Goal: Task Accomplishment & Management: Manage account settings

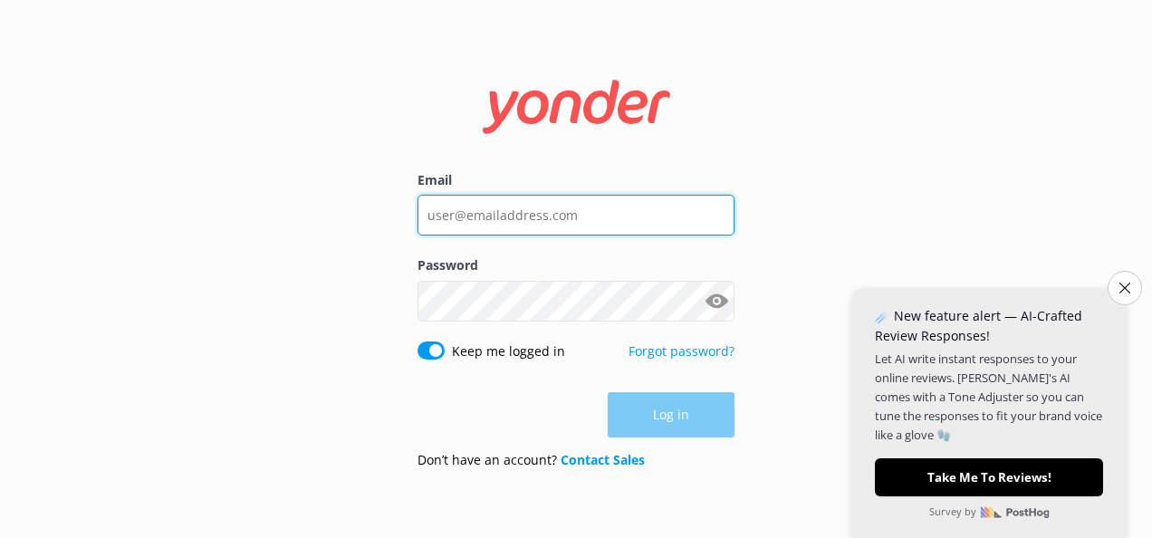
click at [565, 214] on input "Email" at bounding box center [575, 215] width 317 height 41
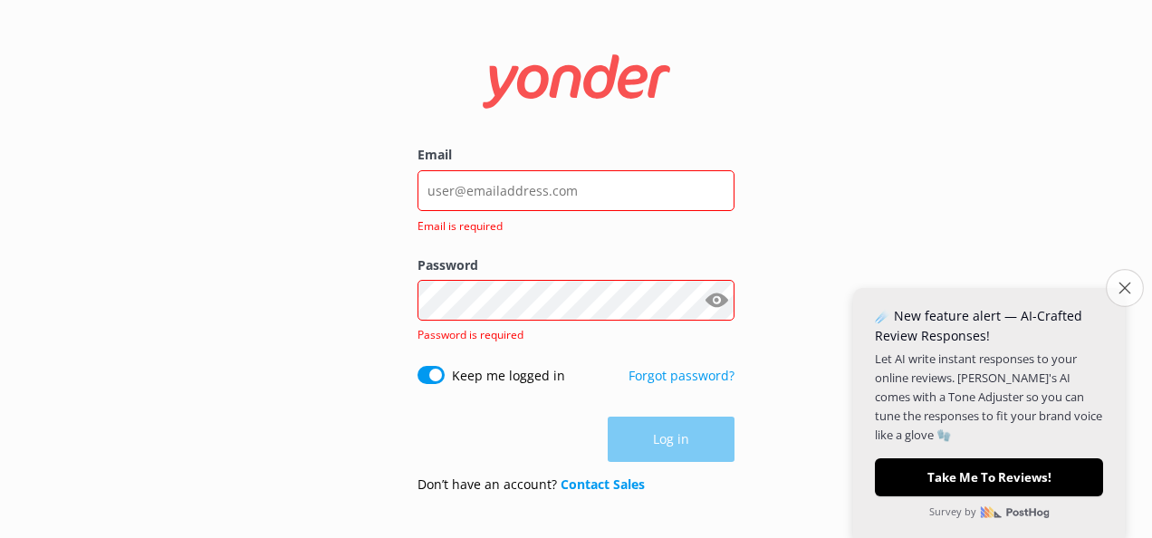
click at [1124, 288] on icon "Close survey" at bounding box center [1124, 288] width 12 height 12
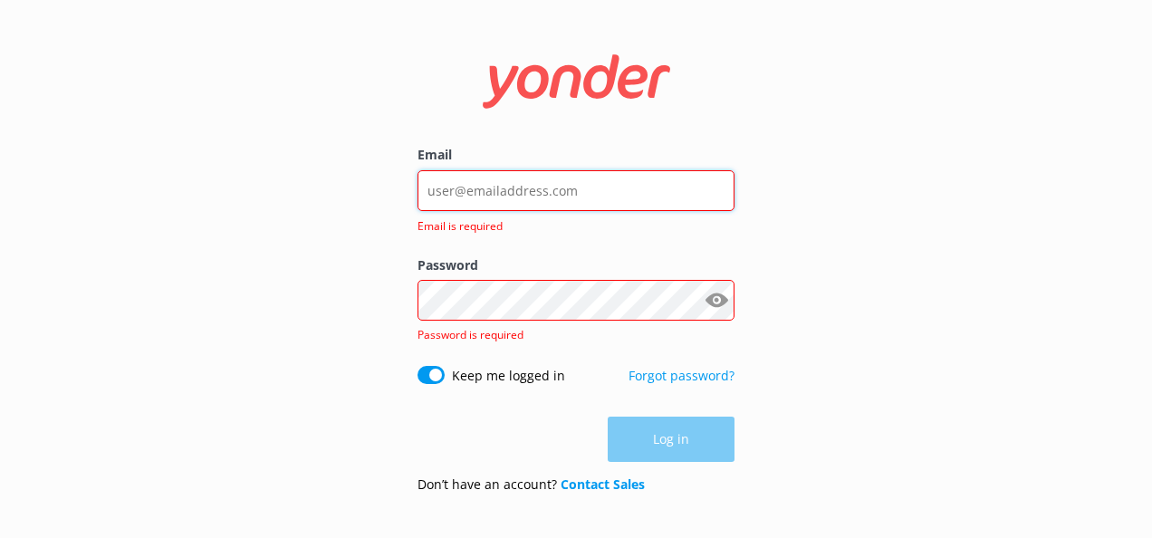
click at [611, 194] on input "Email" at bounding box center [575, 190] width 317 height 41
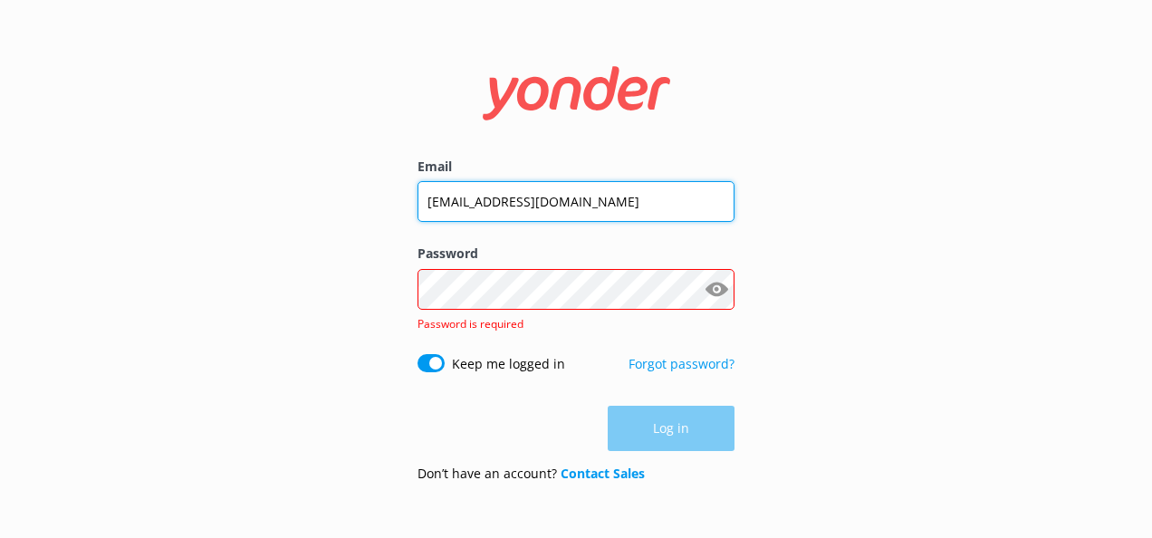
type input "[EMAIL_ADDRESS][DOMAIN_NAME]"
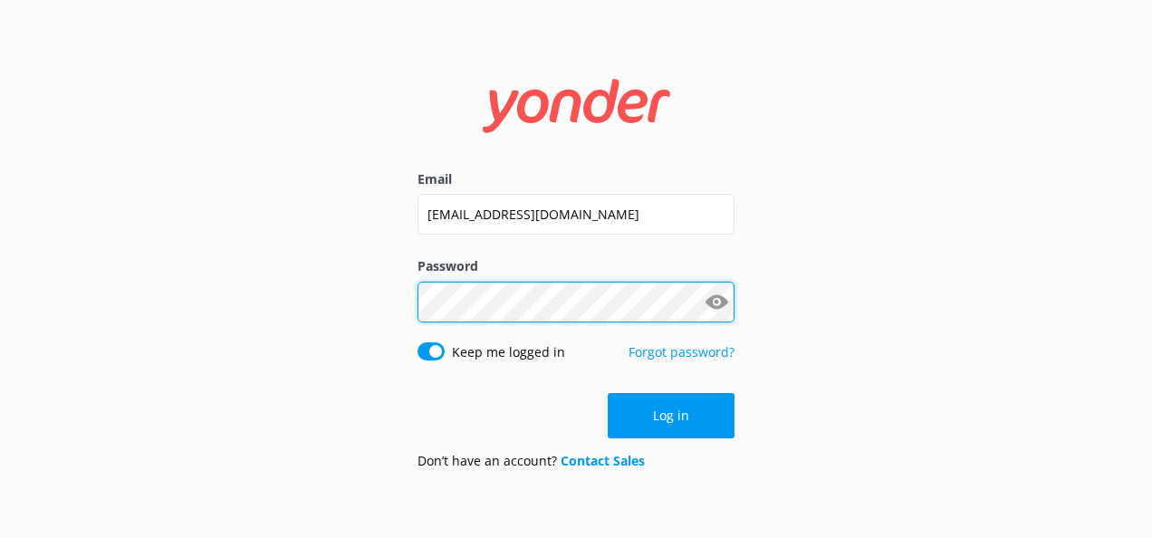
click button "Log in" at bounding box center [671, 415] width 127 height 45
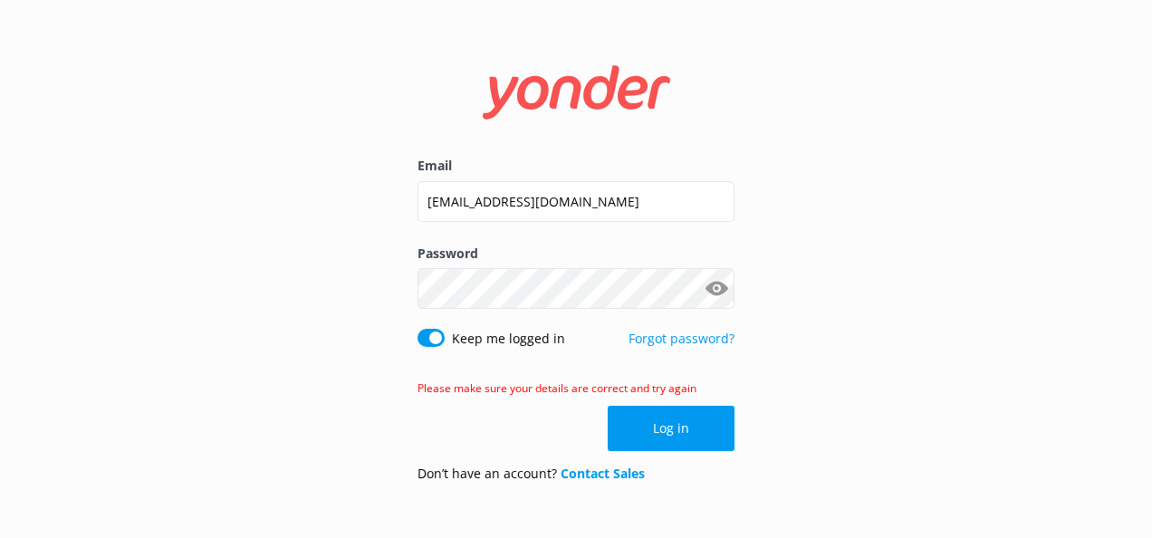
click at [710, 284] on button "Show password" at bounding box center [716, 289] width 36 height 36
click at [336, 284] on div "Email [EMAIL_ADDRESS][DOMAIN_NAME] Password Show password Keep me logged in For…" at bounding box center [576, 269] width 1152 height 538
click button "Log in" at bounding box center [671, 428] width 127 height 45
click at [424, 341] on input "Keep me logged in" at bounding box center [430, 338] width 27 height 18
checkbox input "false"
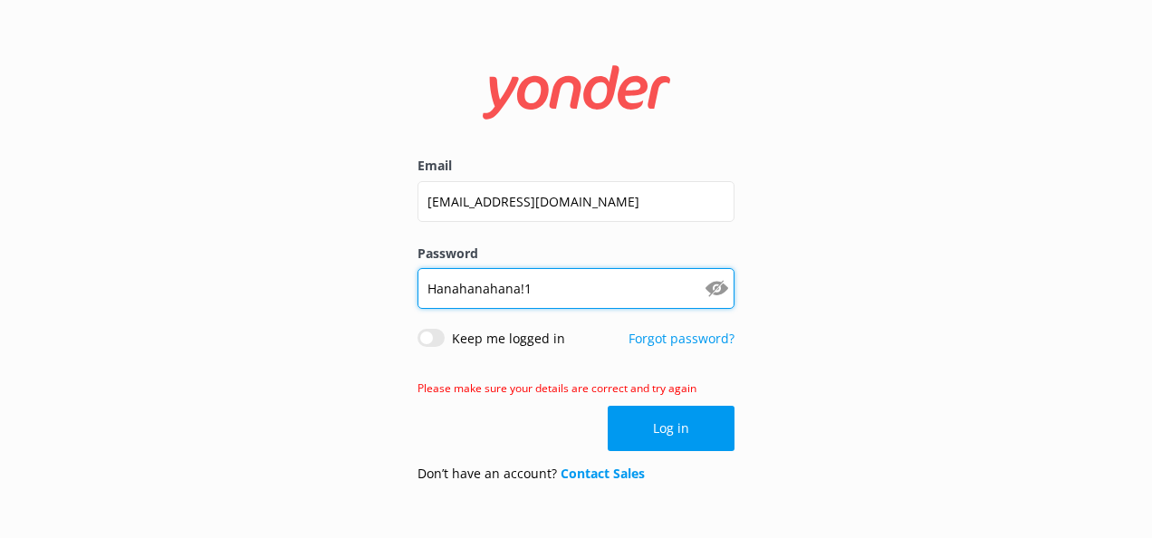
click at [579, 293] on input "Hanahanahana!1" at bounding box center [575, 288] width 317 height 41
drag, startPoint x: 570, startPoint y: 289, endPoint x: 325, endPoint y: 298, distance: 244.6
click at [325, 298] on div "Email [EMAIL_ADDRESS][DOMAIN_NAME] Password [PERSON_NAME][SECURITY_DATA] Show p…" at bounding box center [576, 269] width 1152 height 538
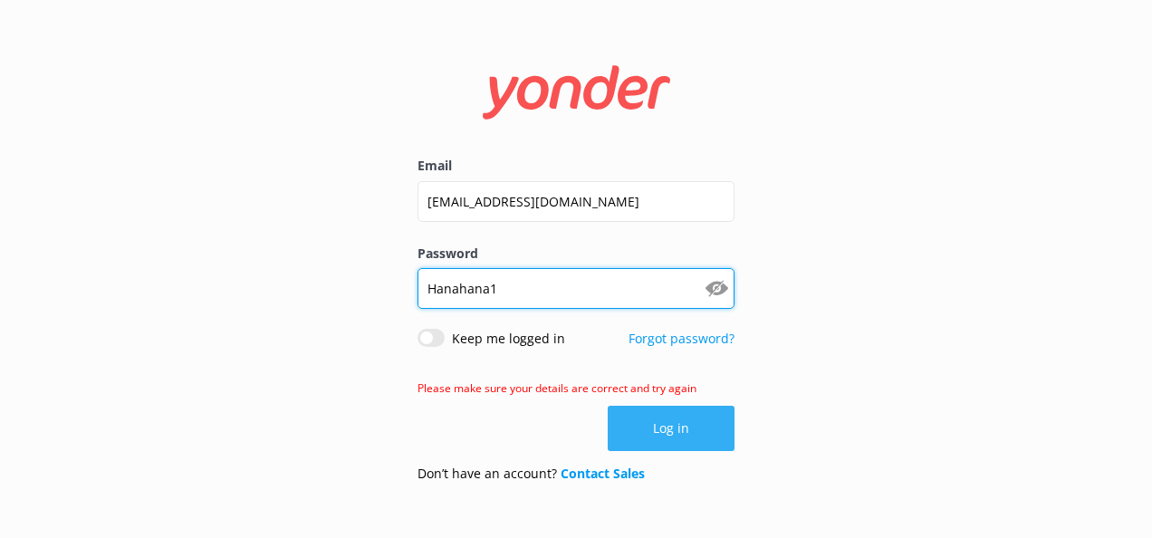
type input "Hanahana1"
click at [628, 420] on button "Log in" at bounding box center [671, 428] width 127 height 45
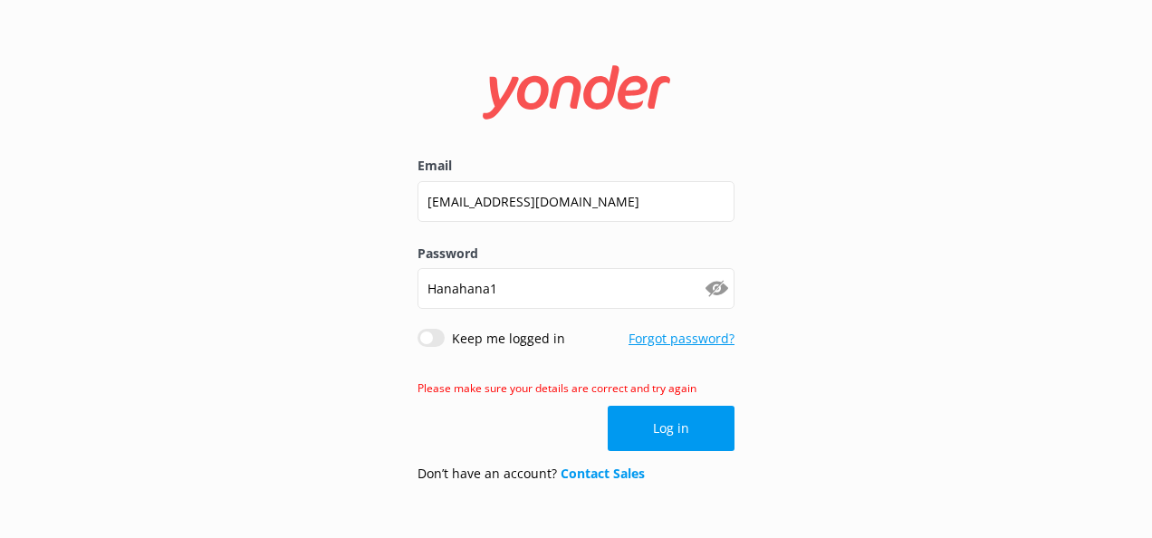
click at [675, 334] on link "Forgot password?" at bounding box center [681, 338] width 106 height 17
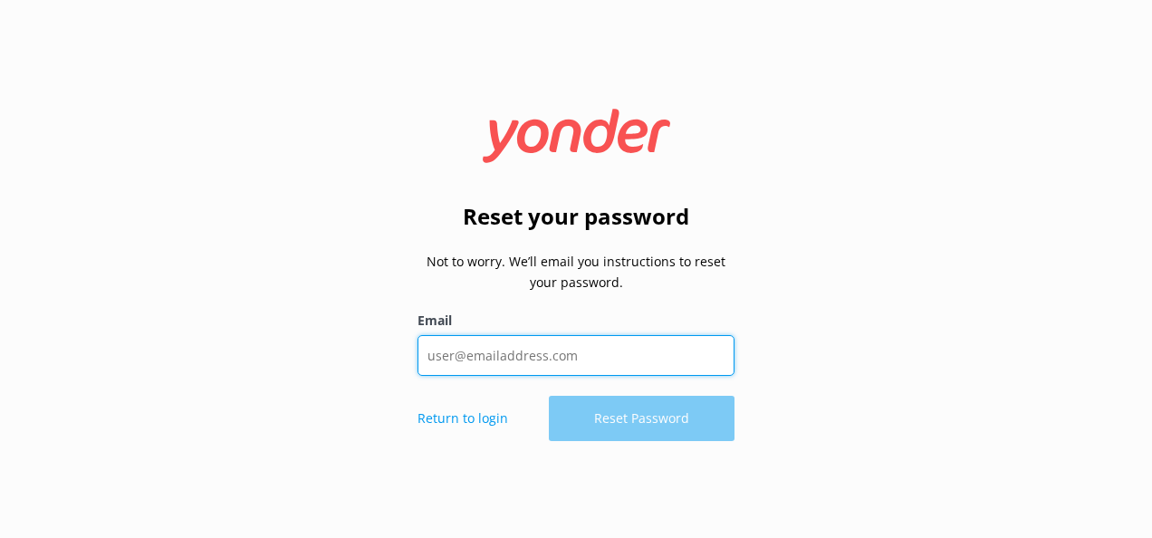
click at [470, 347] on input "Email" at bounding box center [575, 355] width 317 height 41
type input "[EMAIL_ADDRESS][DOMAIN_NAME]"
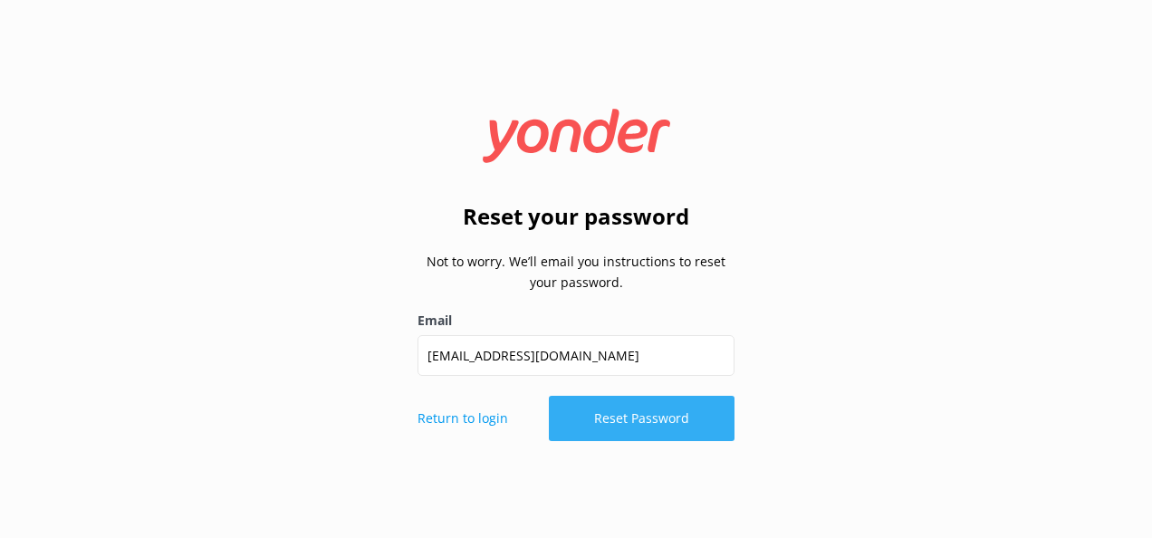
click at [598, 413] on button "Reset Password" at bounding box center [642, 418] width 186 height 45
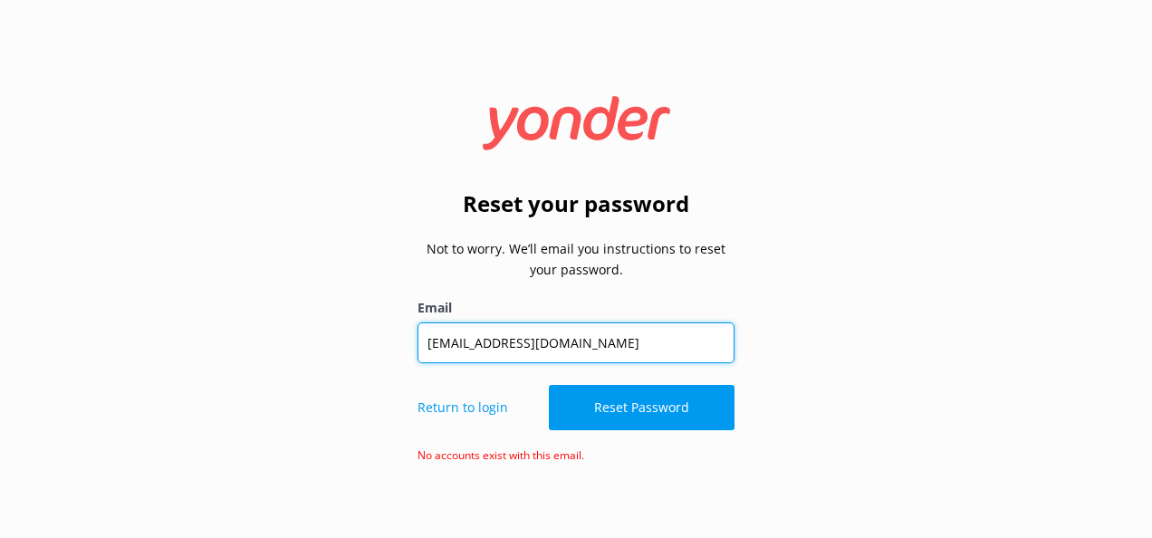
click at [608, 345] on input "[EMAIL_ADDRESS][DOMAIN_NAME]" at bounding box center [575, 342] width 317 height 41
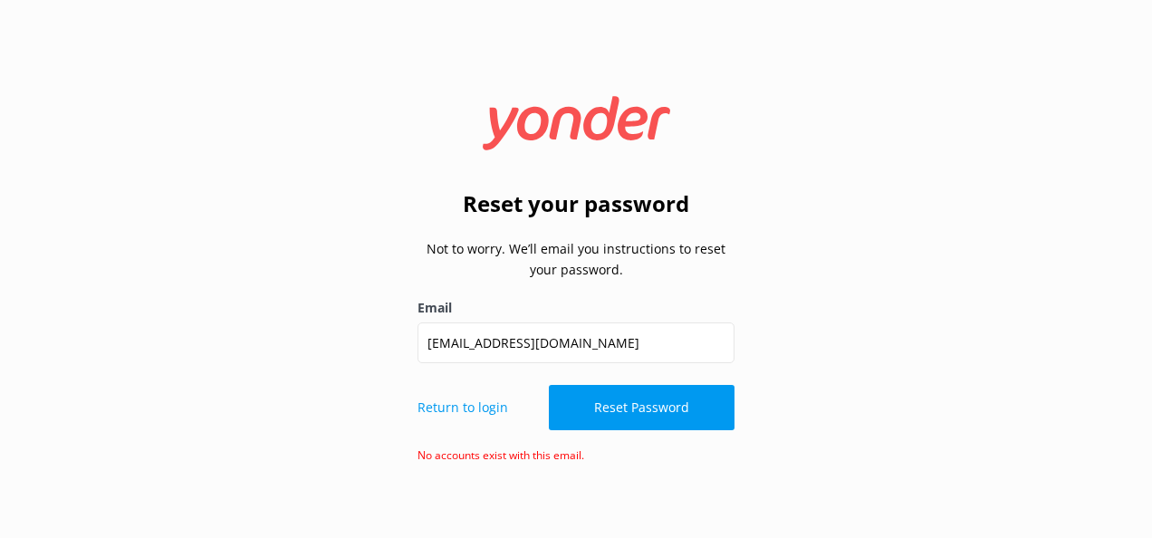
click at [384, 309] on div "Reset your password Not to worry. We’ll email you instructions to reset your pa…" at bounding box center [576, 269] width 1152 height 538
click at [523, 120] on use at bounding box center [576, 122] width 187 height 53
click at [464, 409] on p "Return to login" at bounding box center [462, 407] width 91 height 20
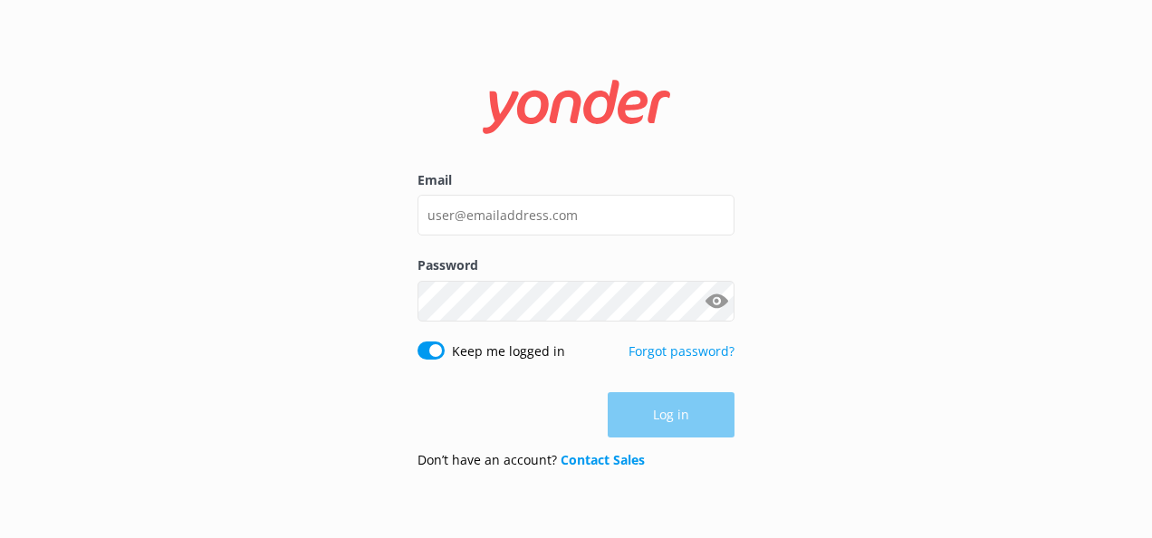
drag, startPoint x: 361, startPoint y: 51, endPoint x: 437, endPoint y: 279, distance: 240.5
click at [437, 279] on div "Email Password Show password Keep me logged in Forgot password? Log in Don’t ha…" at bounding box center [576, 269] width 1152 height 538
click at [405, 265] on div "Email Password Show password Keep me logged in Forgot password? Log in Don’t ha…" at bounding box center [576, 269] width 362 height 428
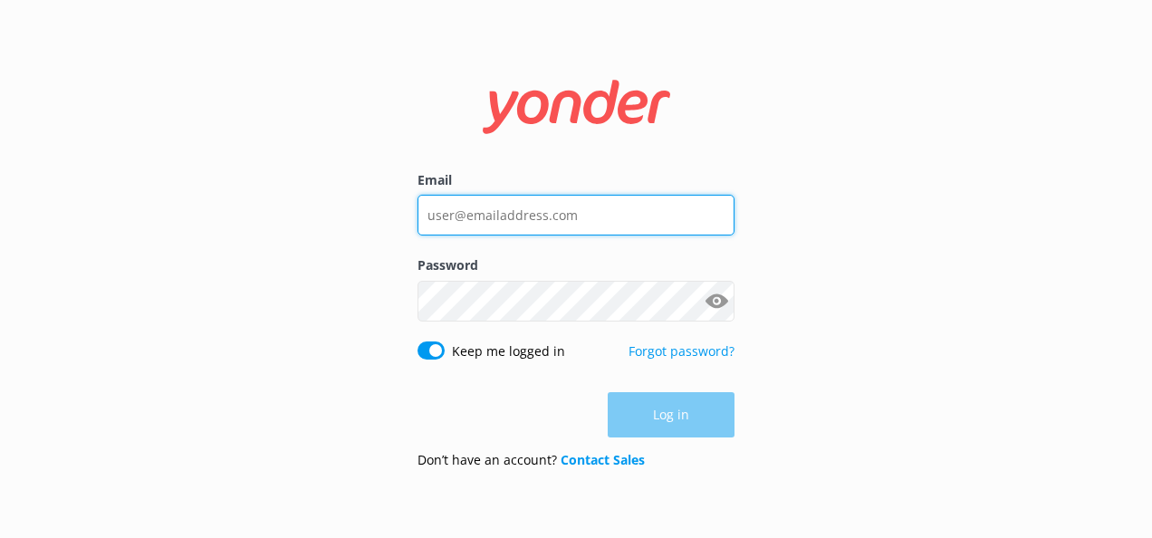
click at [545, 215] on input "Email" at bounding box center [575, 215] width 317 height 41
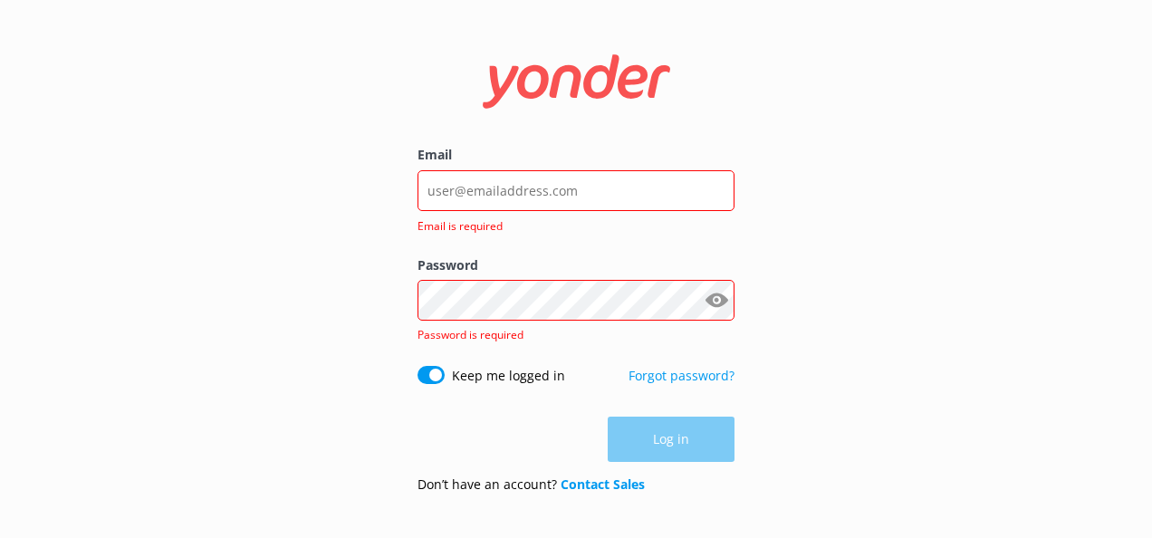
click at [360, 389] on div "Email Email is required Password Show password Password is required Keep me log…" at bounding box center [576, 269] width 1152 height 538
click at [668, 373] on link "Forgot password?" at bounding box center [681, 375] width 106 height 17
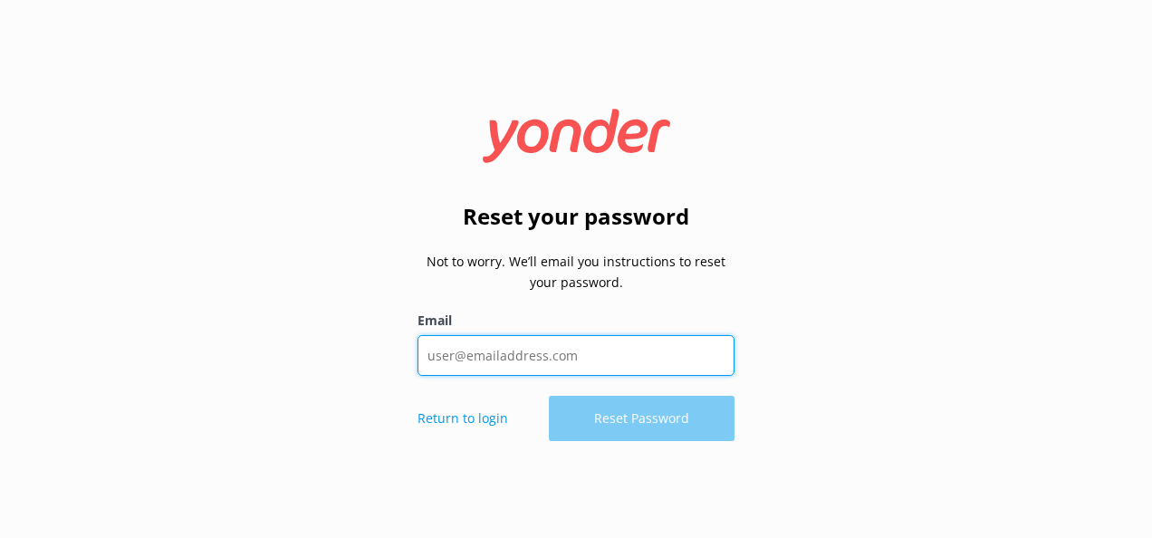
click at [506, 355] on input "Email" at bounding box center [575, 355] width 317 height 41
type input "[EMAIL_ADDRESS][DOMAIN_NAME]"
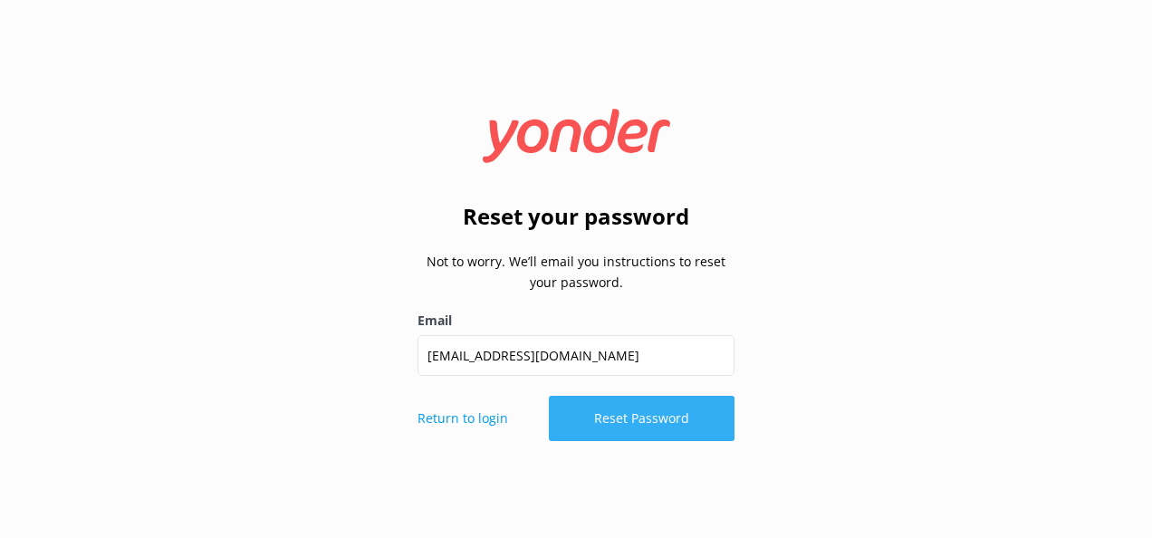
click at [634, 411] on button "Reset Password" at bounding box center [642, 418] width 186 height 45
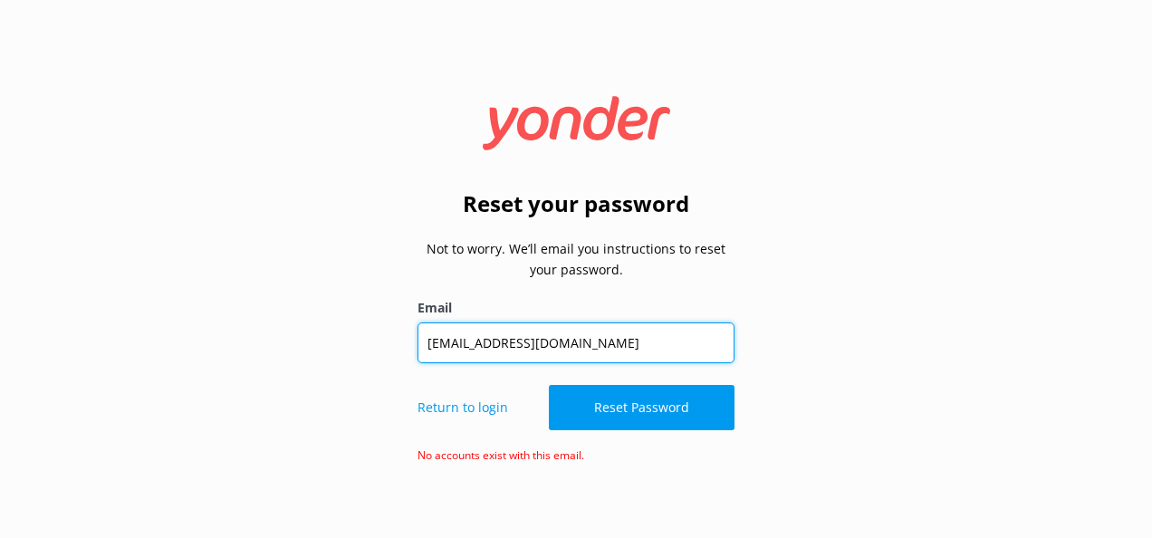
drag, startPoint x: 601, startPoint y: 341, endPoint x: 503, endPoint y: 340, distance: 98.7
click at [503, 340] on input "[EMAIL_ADDRESS][DOMAIN_NAME]" at bounding box center [575, 342] width 317 height 41
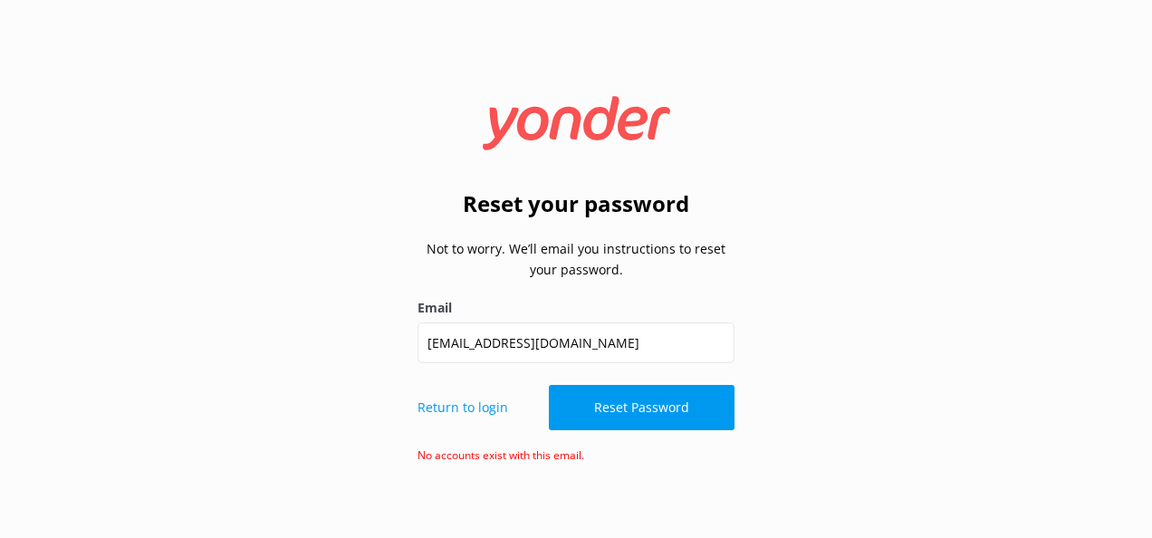
click at [295, 213] on div "Reset your password Not to worry. We’ll email you instructions to reset your pa…" at bounding box center [576, 269] width 1152 height 538
